Goal: Share content

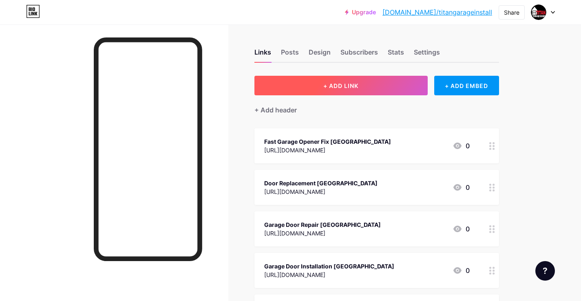
click at [336, 92] on button "+ ADD LINK" at bounding box center [340, 86] width 173 height 20
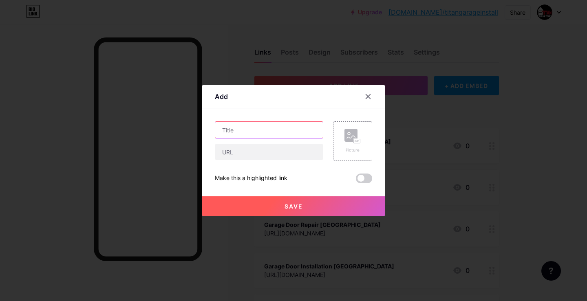
click at [307, 126] on input "text" at bounding box center [269, 130] width 108 height 16
paste input "Commercial Overhead Door Installation [GEOGRAPHIC_DATA]"
type input "Commercial Overhead Door Installation [GEOGRAPHIC_DATA]"
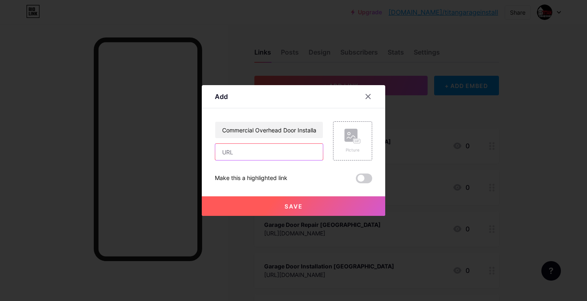
click at [230, 148] on input "text" at bounding box center [269, 152] width 108 height 16
paste input "[URL][DOMAIN_NAME]"
type input "[URL][DOMAIN_NAME]"
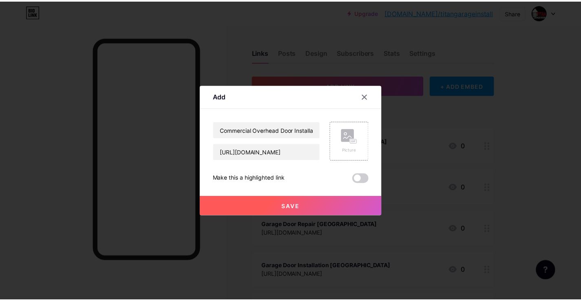
scroll to position [0, 0]
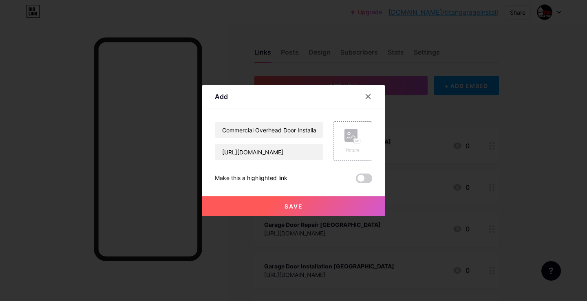
click at [283, 209] on button "Save" at bounding box center [294, 207] width 184 height 20
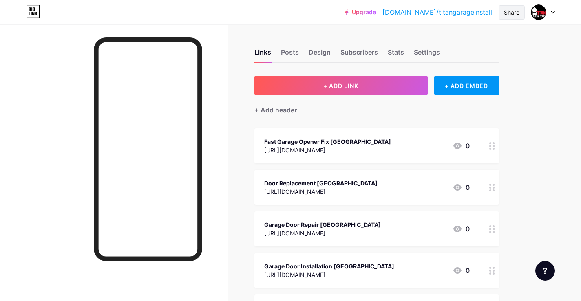
click at [511, 14] on div "Share" at bounding box center [511, 12] width 15 height 9
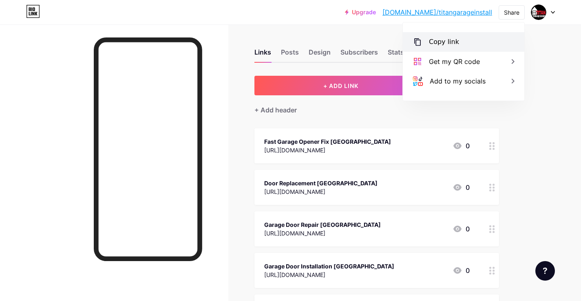
click at [482, 41] on div "Copy link" at bounding box center [464, 42] width 122 height 20
